Goal: Transaction & Acquisition: Book appointment/travel/reservation

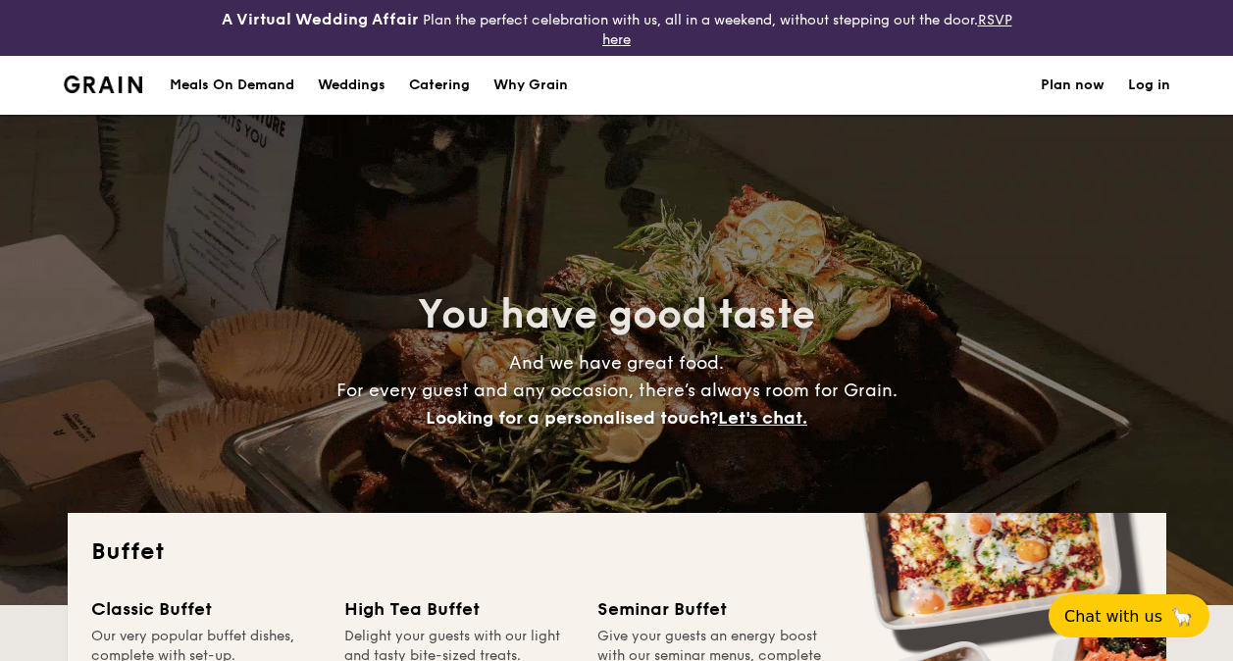
select select
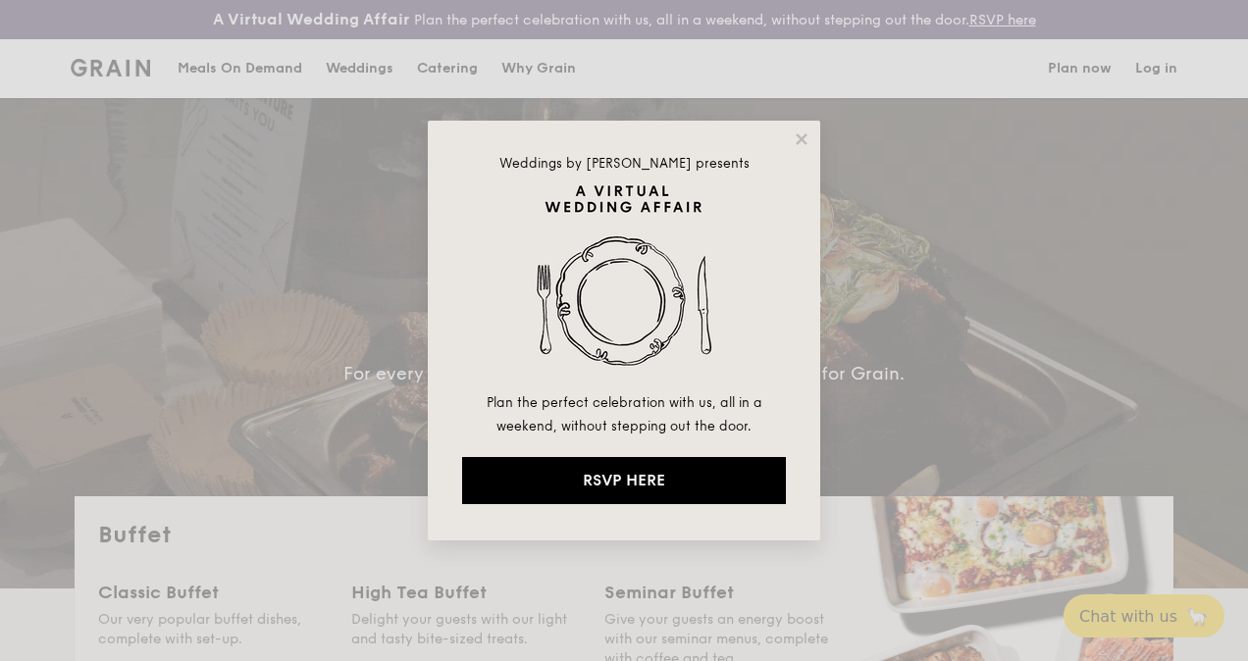
click at [799, 134] on icon at bounding box center [801, 138] width 11 height 11
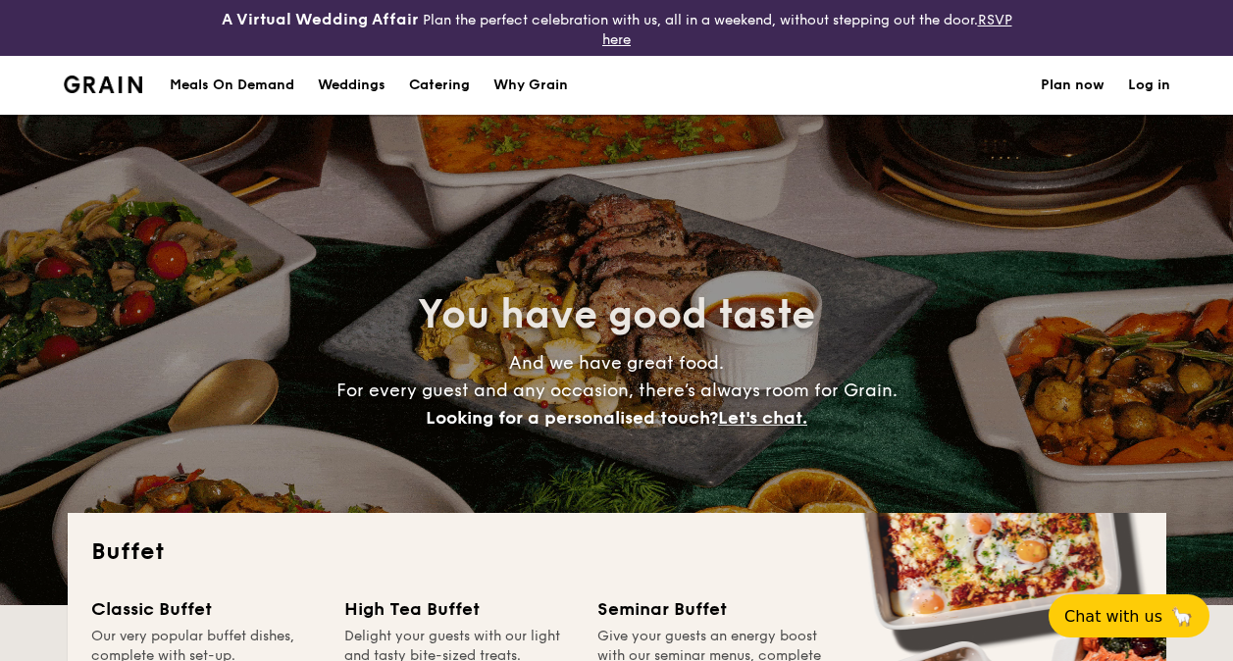
select select
